Goal: Task Accomplishment & Management: Complete application form

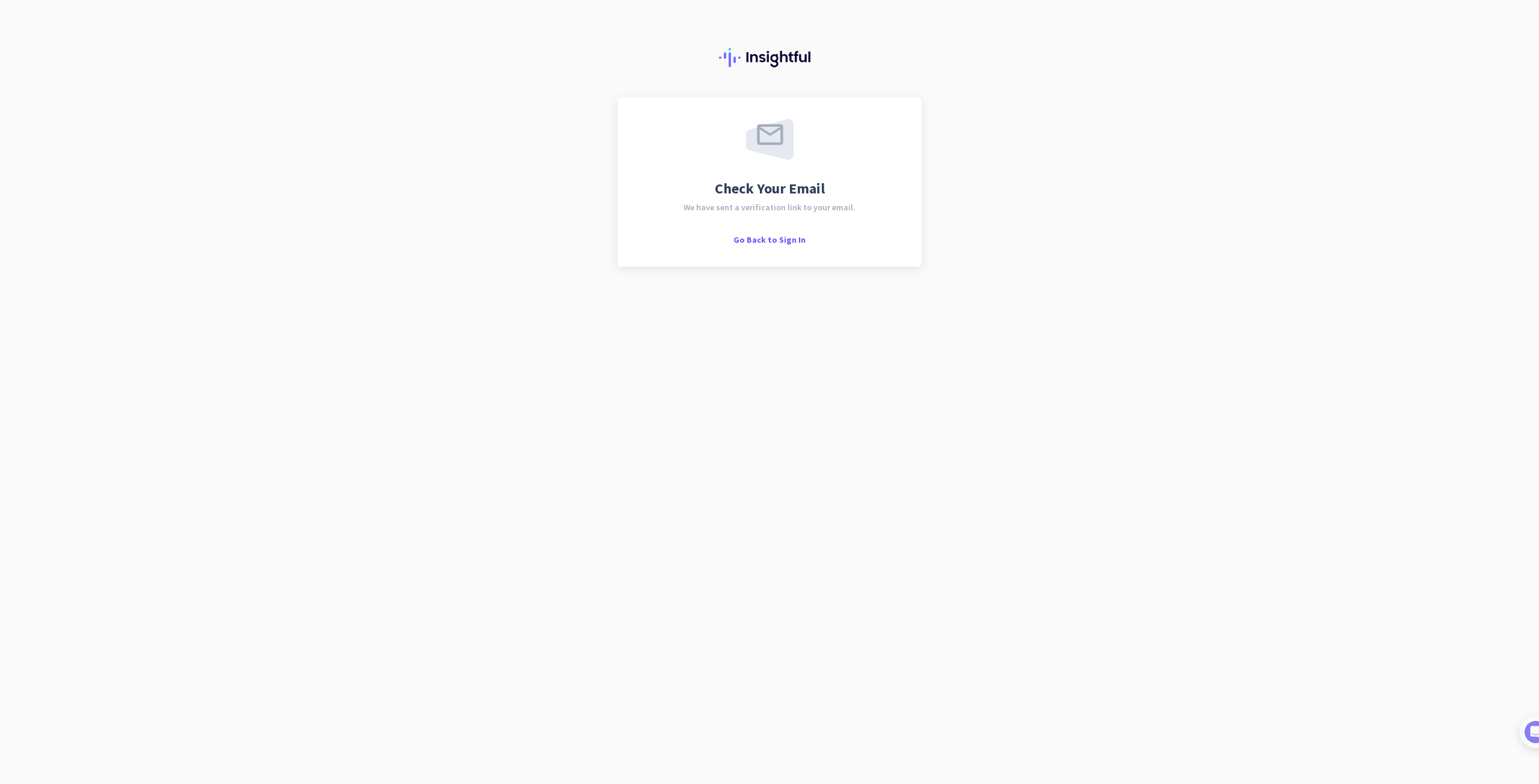
click at [970, 311] on div "Check Your Email We have sent a verification link to your email. Go Back to Sig…" at bounding box center [770, 392] width 1539 height 784
click at [778, 238] on span "Go Back to Sign In" at bounding box center [770, 240] width 72 height 11
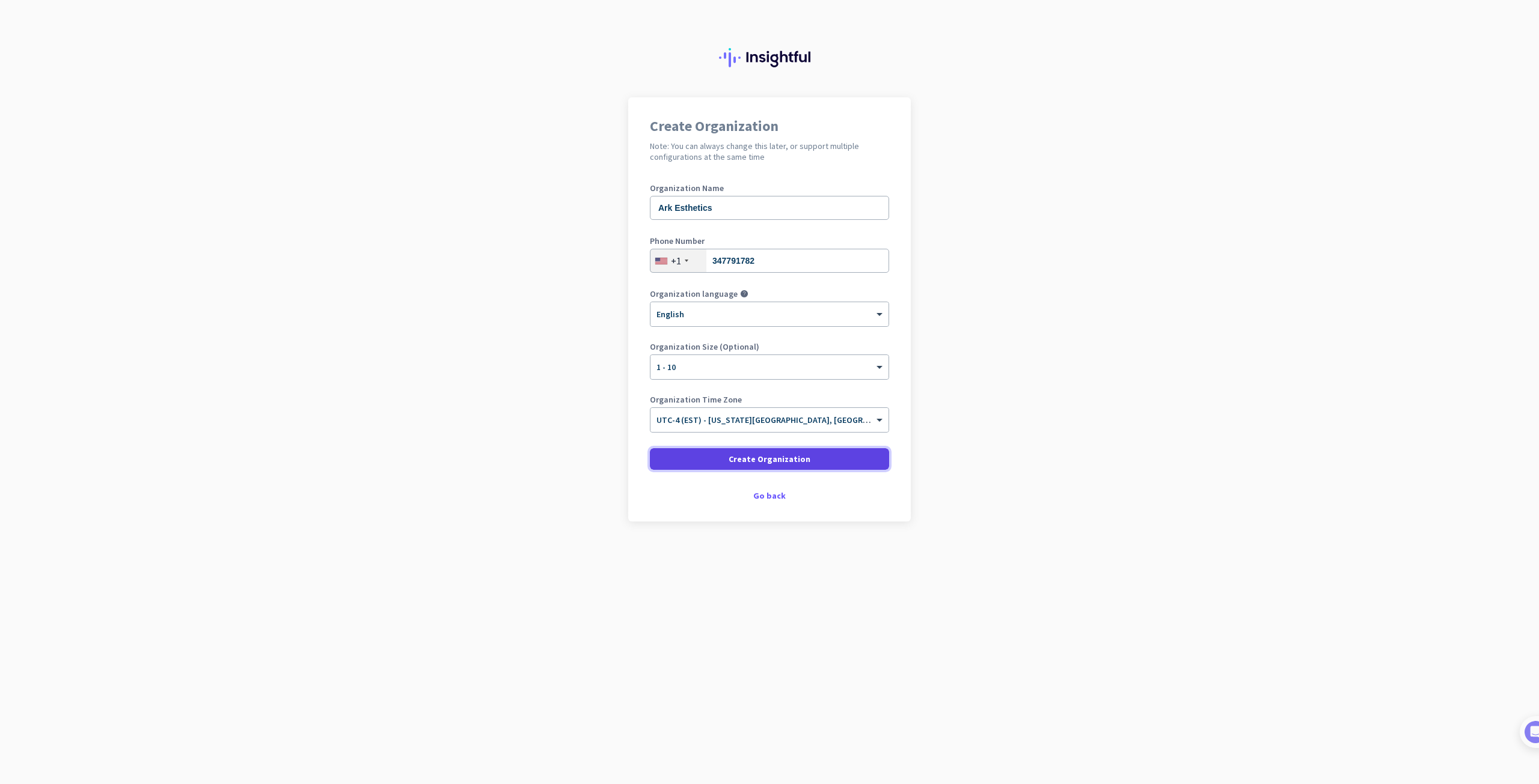
click at [782, 460] on span "Create Organization" at bounding box center [770, 459] width 82 height 12
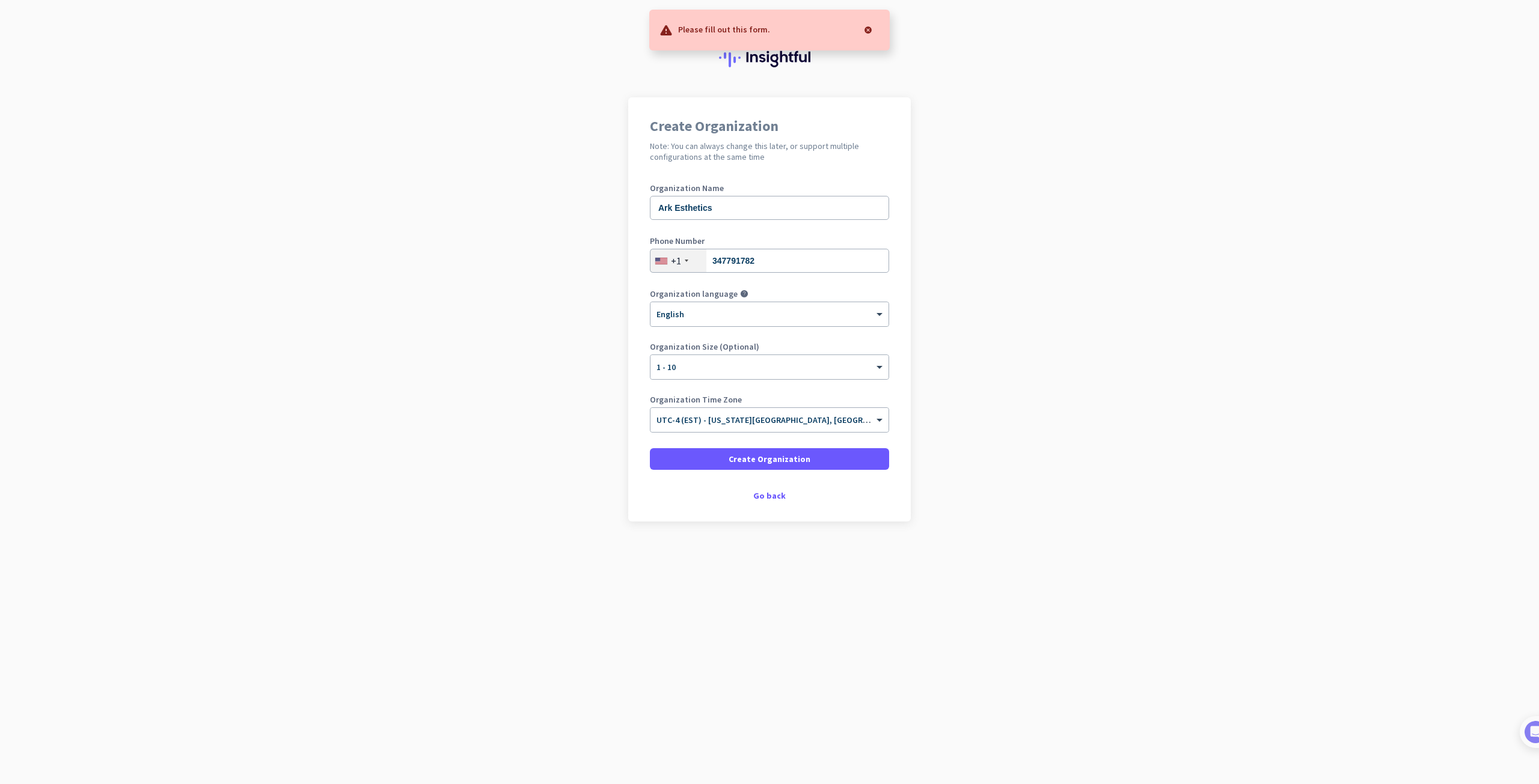
click at [867, 27] on div at bounding box center [868, 30] width 24 height 24
click at [772, 263] on input "347791782" at bounding box center [769, 261] width 239 height 24
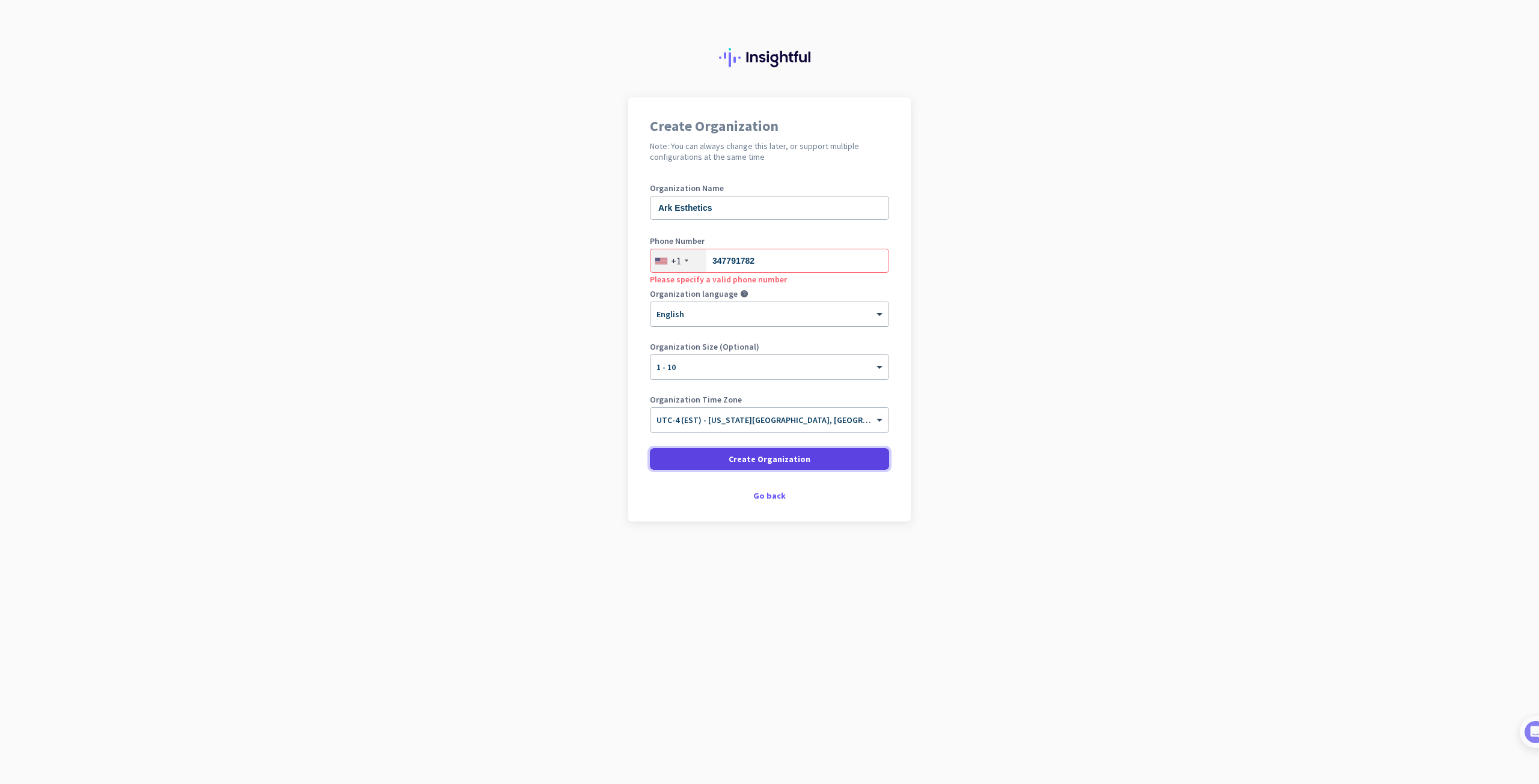
click at [761, 458] on span "Create Organization" at bounding box center [770, 459] width 82 height 12
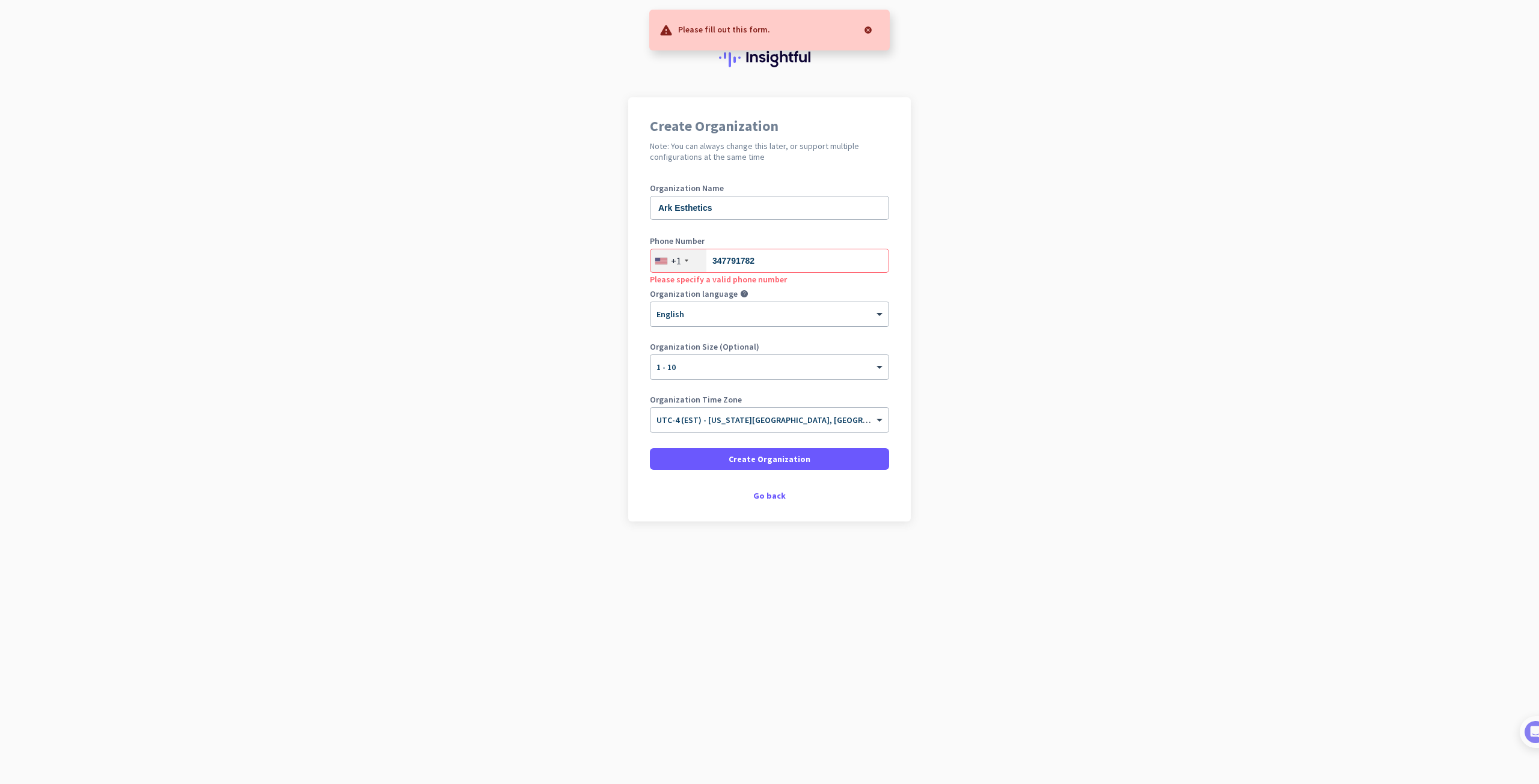
click at [869, 23] on div at bounding box center [868, 30] width 24 height 24
click at [794, 258] on input "347791782" at bounding box center [769, 261] width 239 height 24
type input "3"
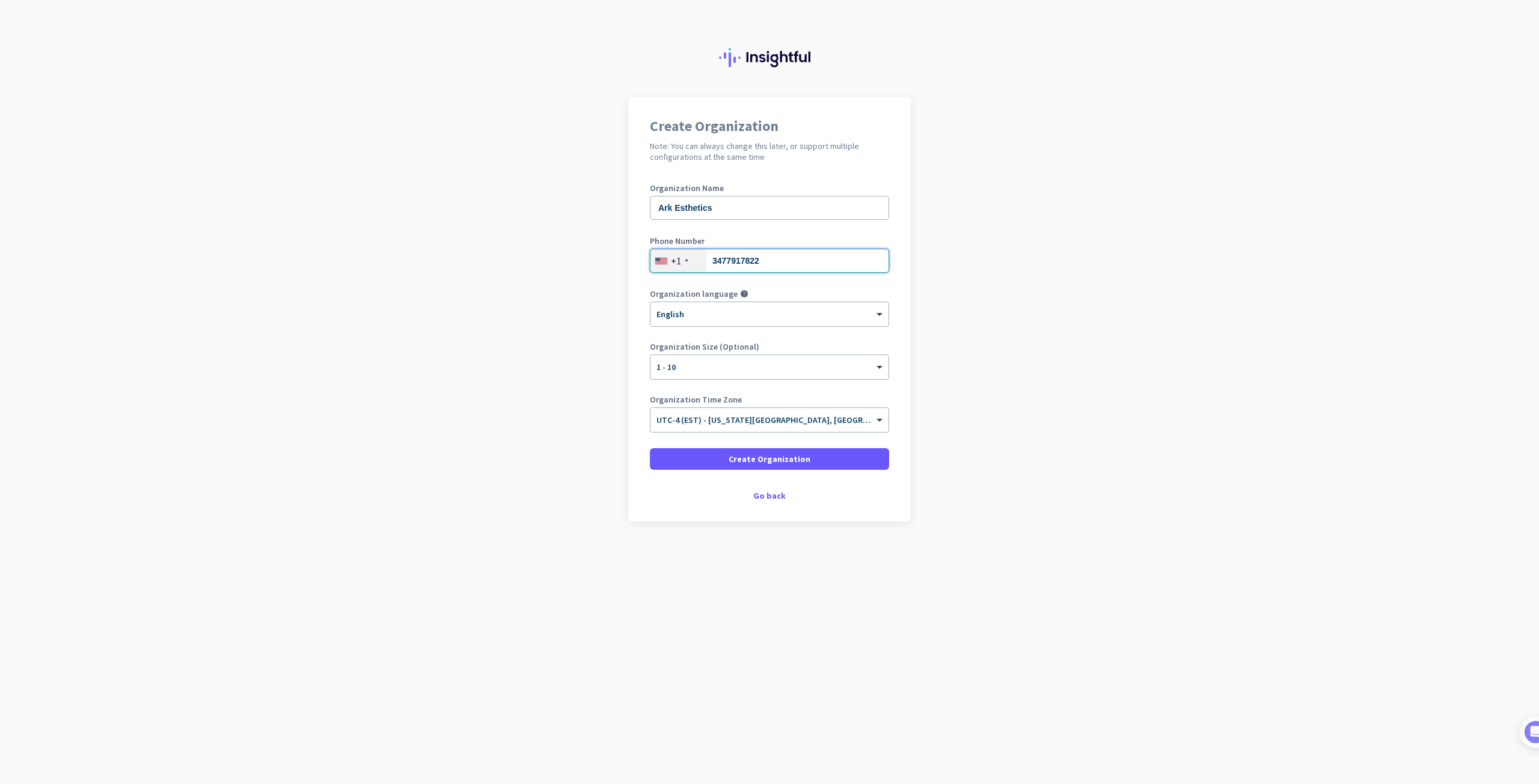
type input "3477917822"
click at [974, 226] on app-onboarding-organization "Create Organization Note: You can always change this later, or support multiple…" at bounding box center [770, 339] width 1539 height 484
click at [796, 459] on span "Create Organization" at bounding box center [770, 459] width 82 height 12
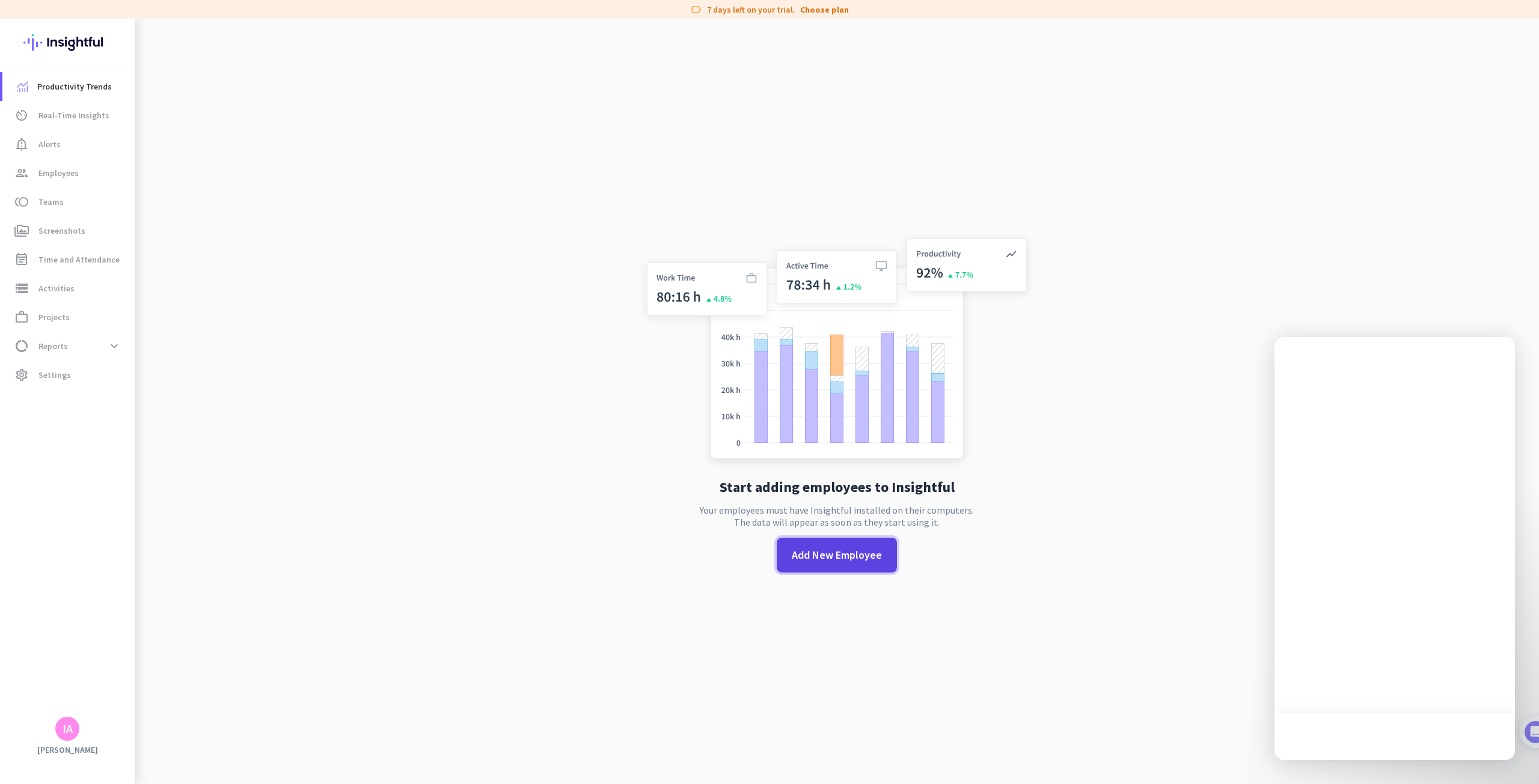
click at [853, 553] on span "Add New Employee" at bounding box center [836, 555] width 90 height 15
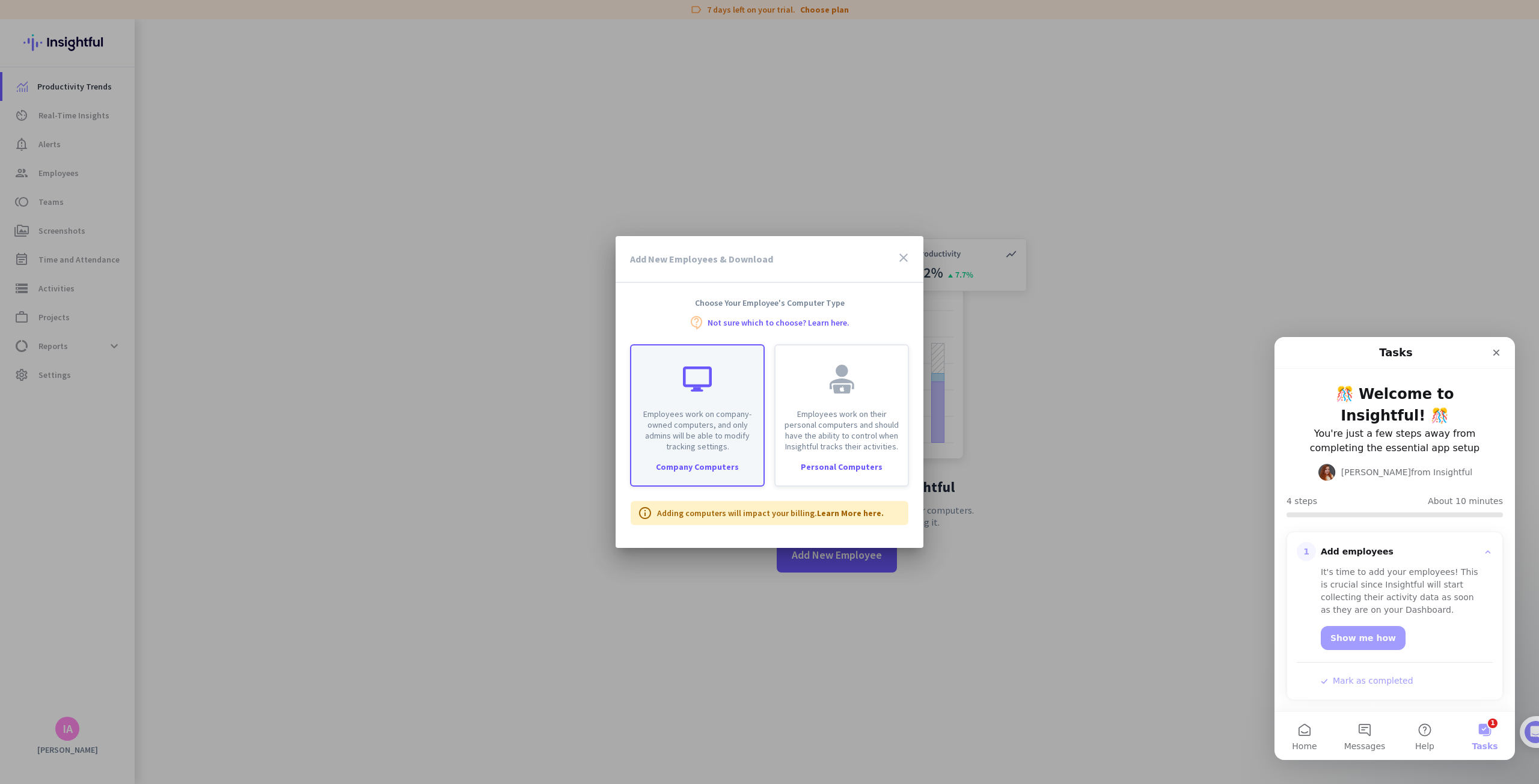
click at [709, 384] on div at bounding box center [697, 379] width 29 height 29
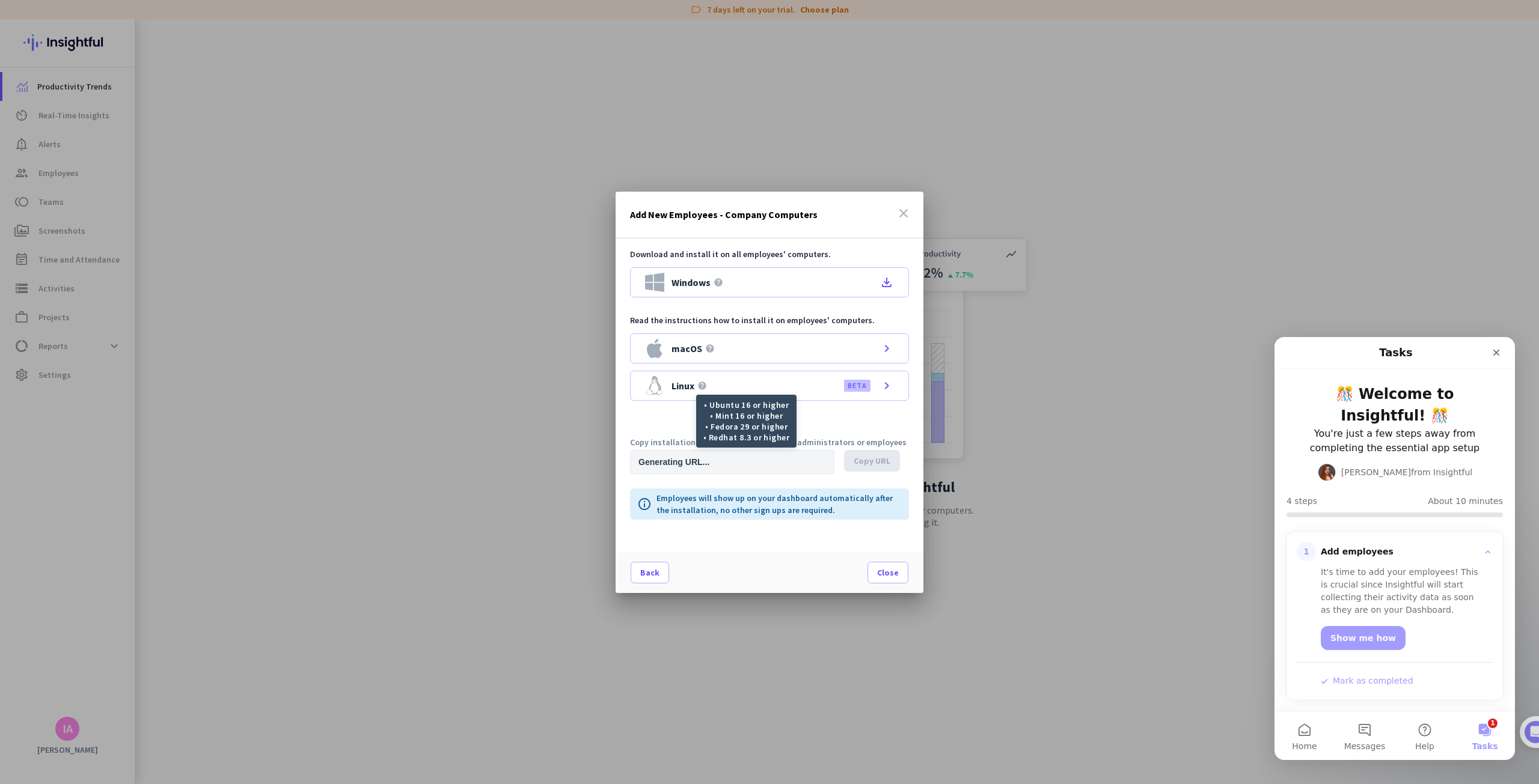
type input "[URL][DOMAIN_NAME]"
drag, startPoint x: 1234, startPoint y: 114, endPoint x: 1325, endPoint y: 37, distance: 119.2
click at [1236, 114] on div at bounding box center [770, 392] width 1539 height 784
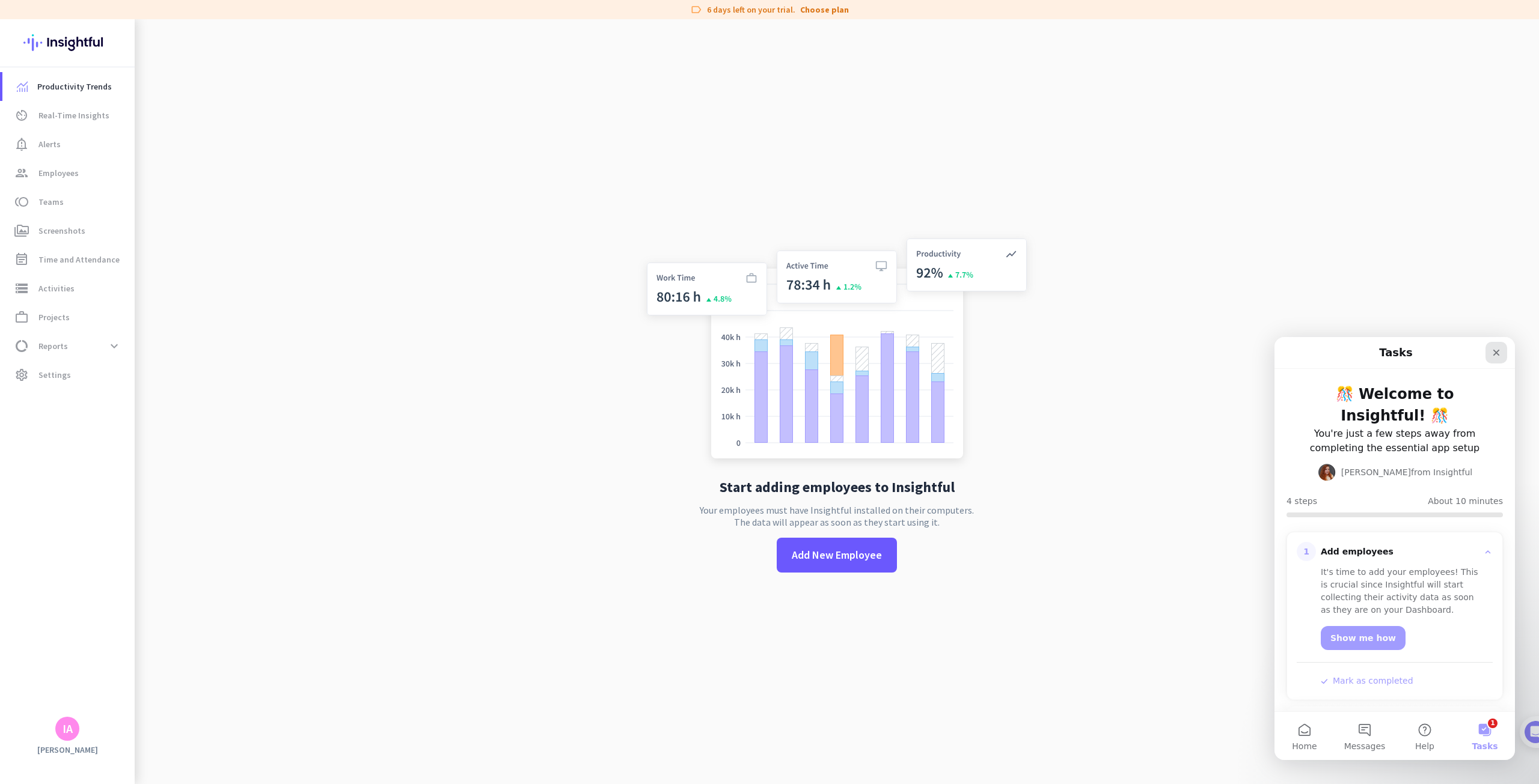
click at [1500, 354] on icon "Close" at bounding box center [1496, 353] width 9 height 9
